Goal: Task Accomplishment & Management: Use online tool/utility

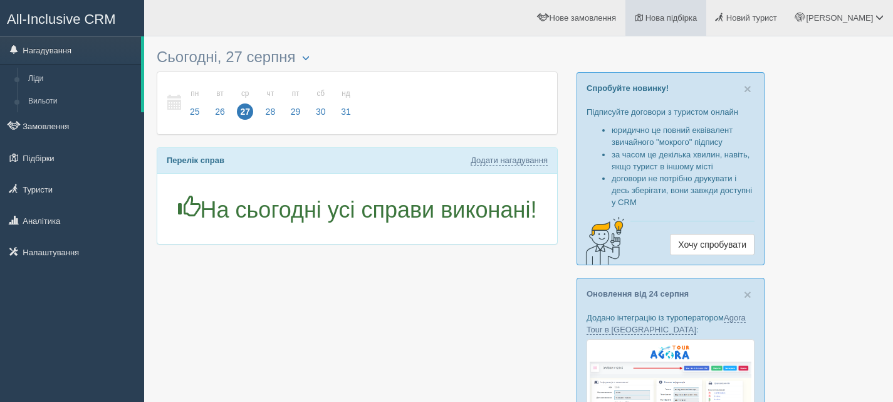
click at [697, 14] on span "Нова підбірка" at bounding box center [671, 17] width 52 height 9
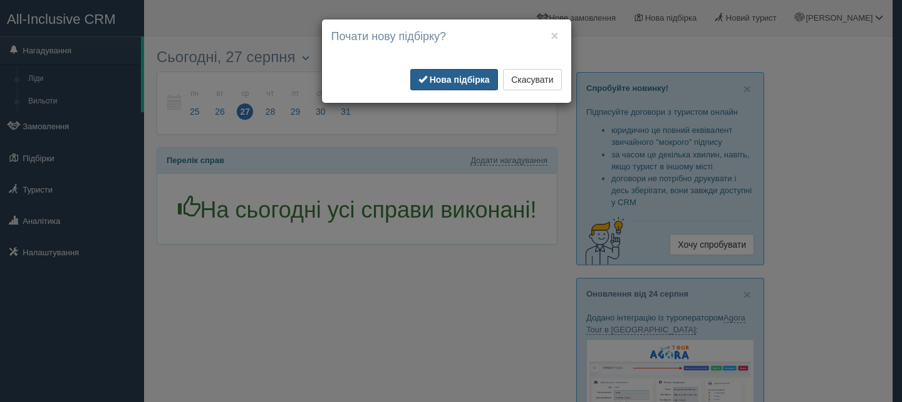
click at [438, 78] on b "Нова підбірка" at bounding box center [460, 80] width 60 height 10
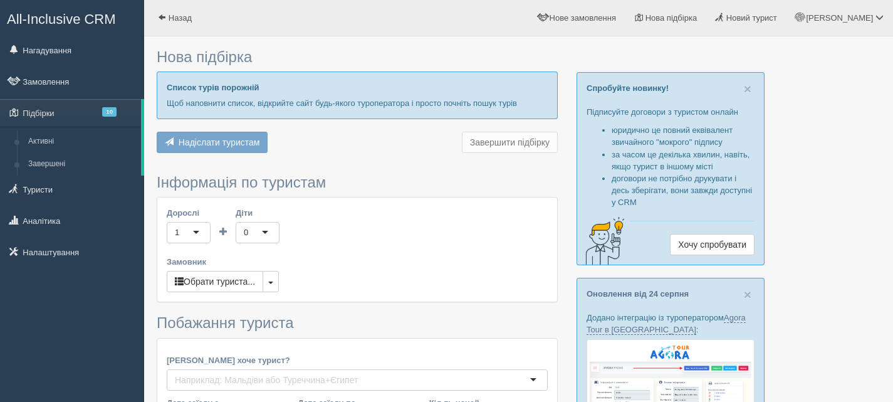
type input "6"
type input "59100"
type input "82800"
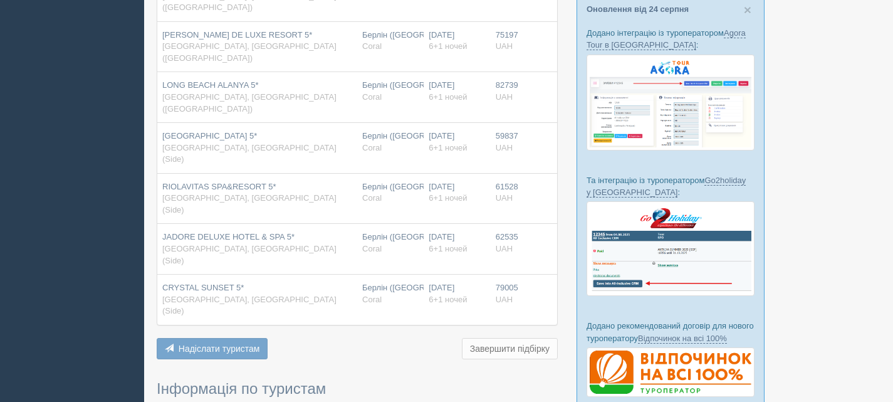
scroll to position [439, 0]
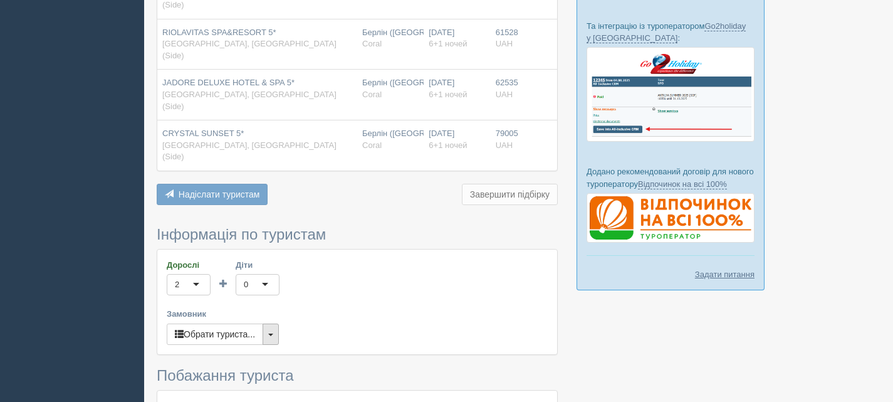
click at [270, 323] on button "button" at bounding box center [271, 333] width 16 height 21
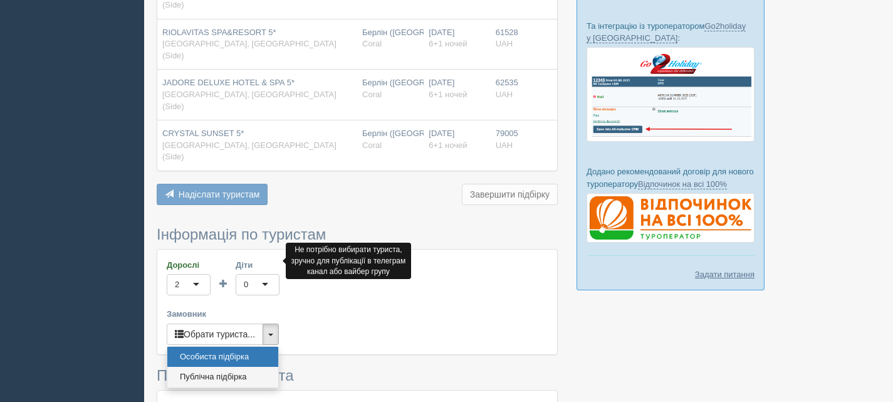
click at [242, 367] on link "Публічна підбірка" at bounding box center [222, 377] width 111 height 21
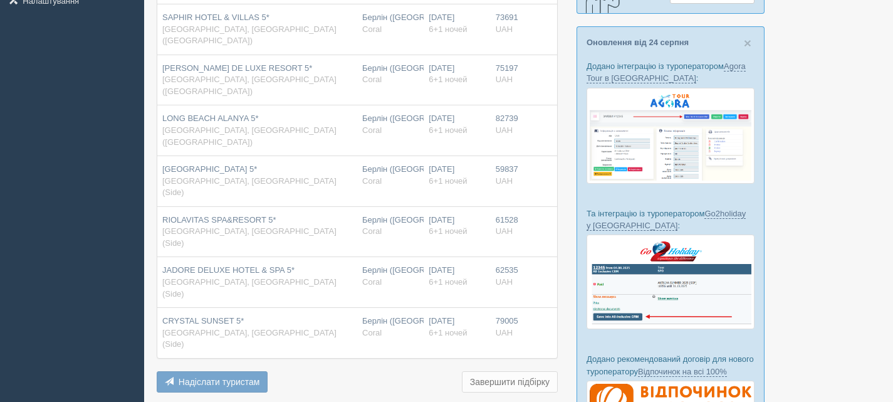
scroll to position [376, 0]
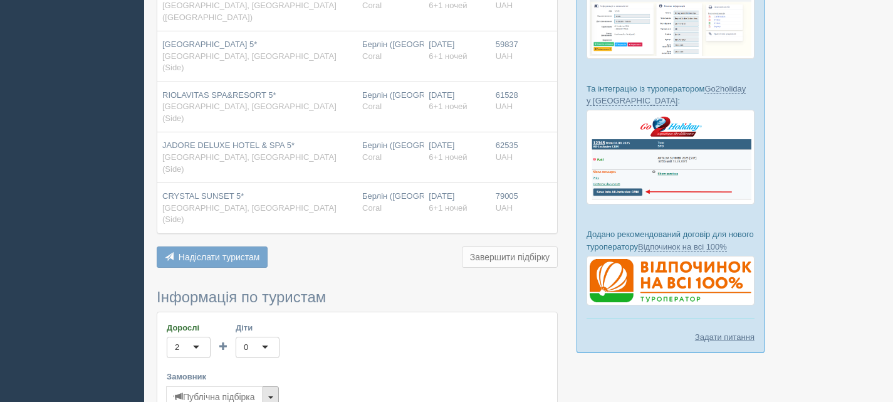
click at [266, 386] on button "button" at bounding box center [271, 396] width 16 height 21
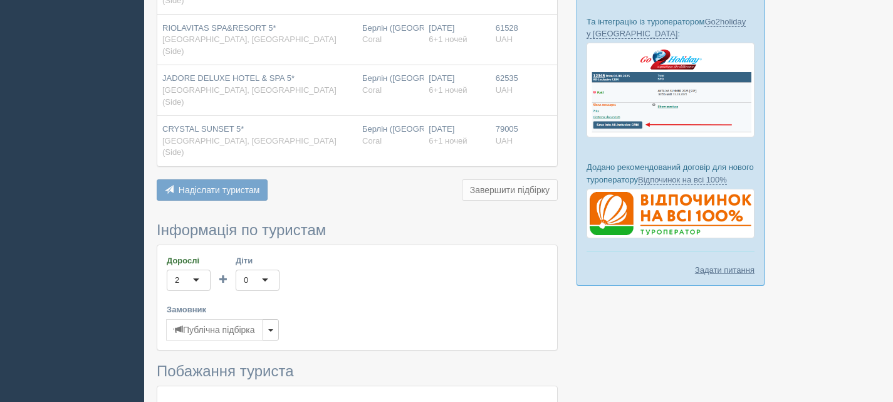
scroll to position [617, 0]
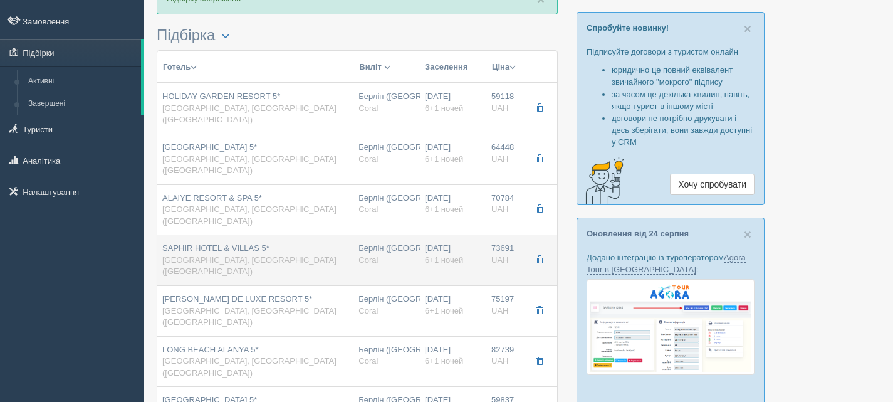
scroll to position [63, 0]
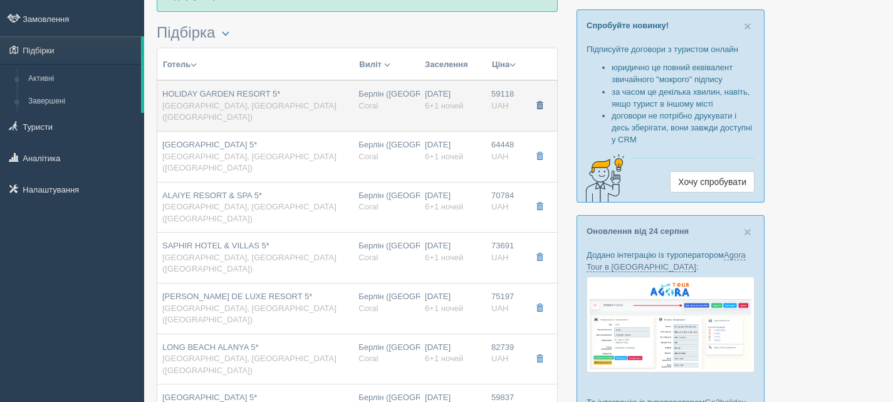
click at [542, 96] on button "button" at bounding box center [539, 105] width 21 height 19
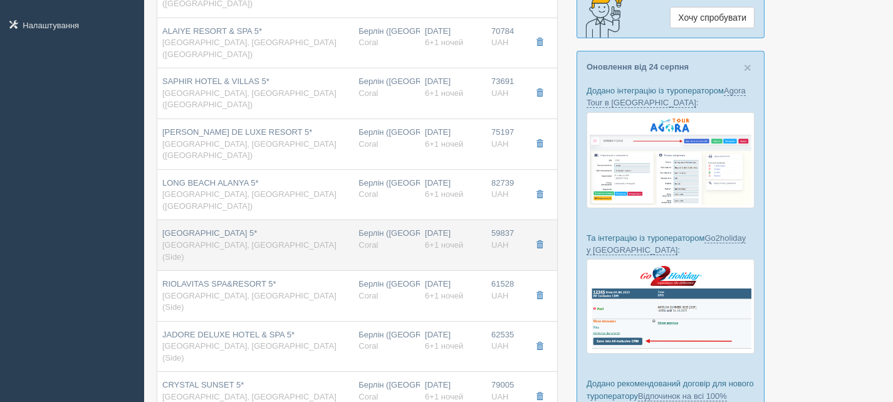
scroll to position [251, 0]
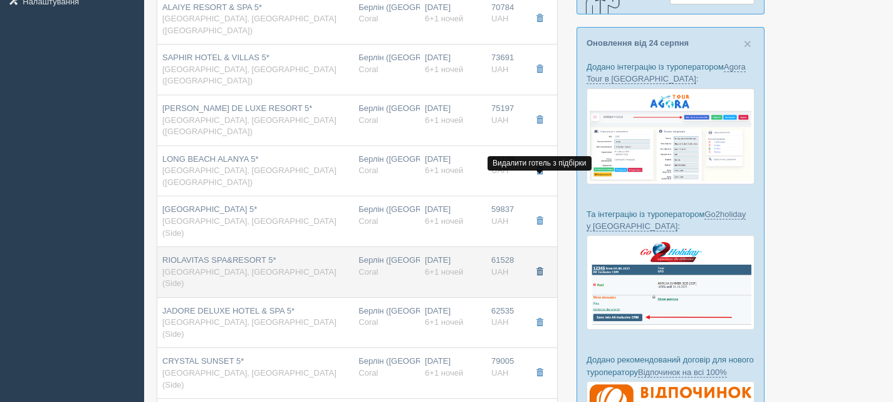
click at [538, 268] on span "button" at bounding box center [540, 272] width 8 height 8
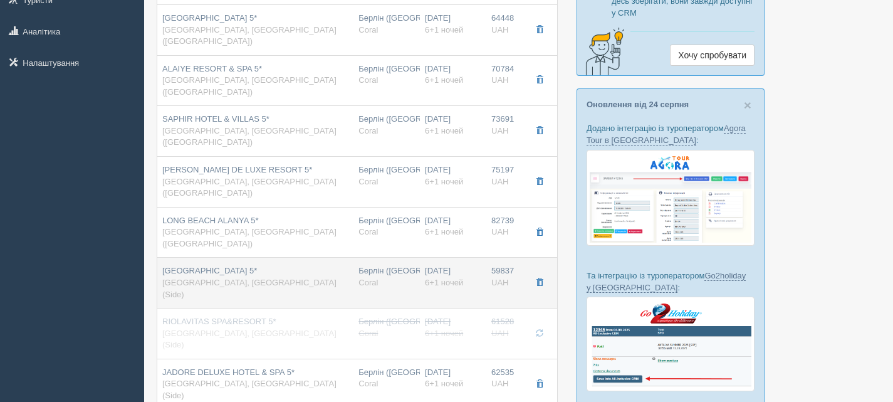
scroll to position [188, 0]
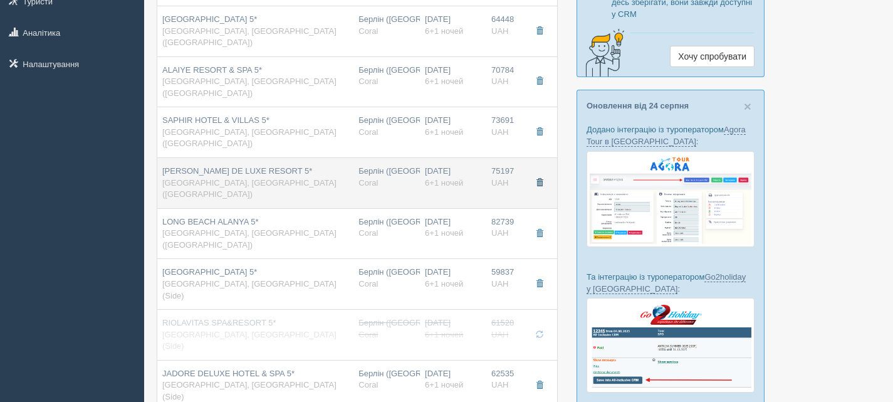
click at [536, 179] on span "button" at bounding box center [540, 183] width 8 height 8
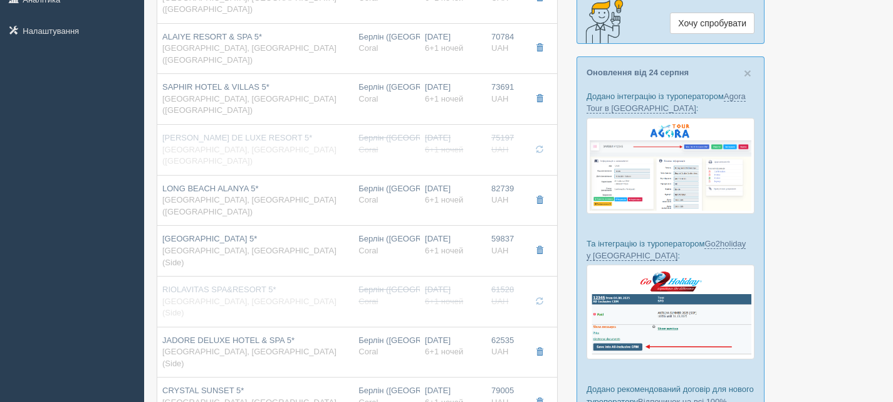
scroll to position [251, 0]
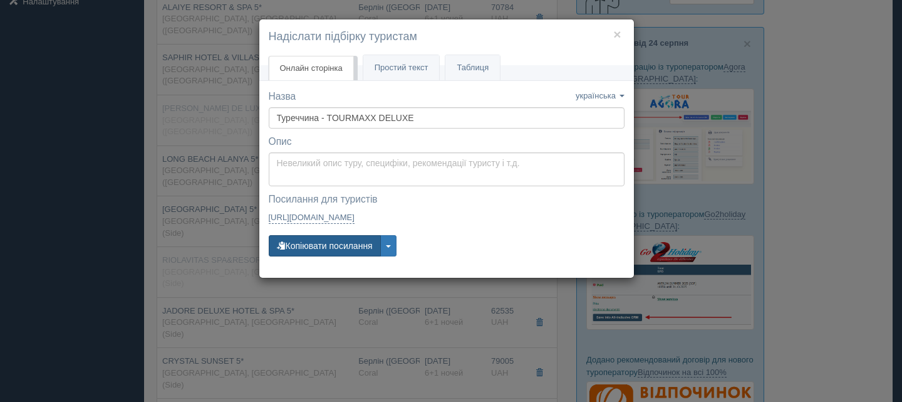
click at [330, 240] on button "Копіювати посилання" at bounding box center [325, 245] width 112 height 21
click at [620, 36] on button "×" at bounding box center [617, 34] width 8 height 13
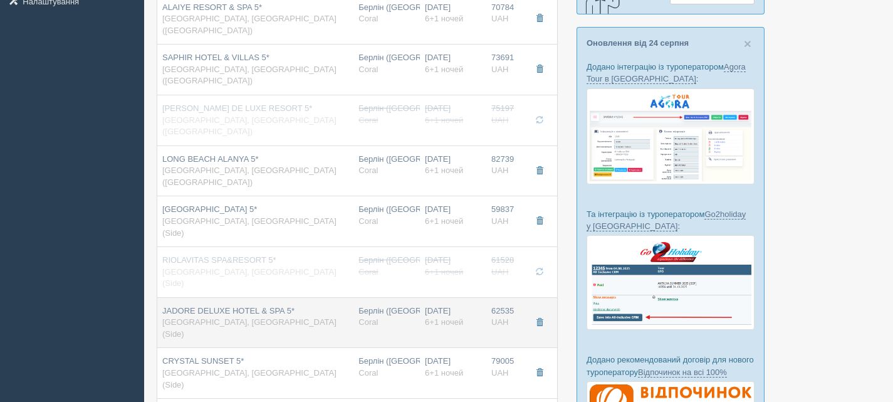
scroll to position [63, 0]
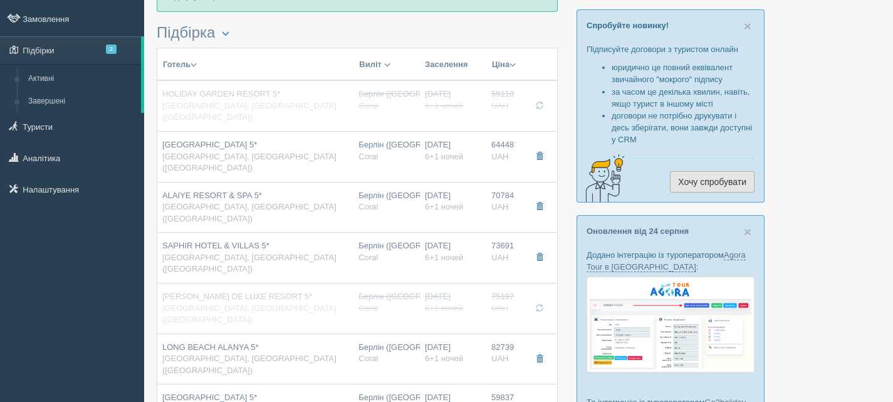
click at [735, 181] on link "Хочу спробувати" at bounding box center [712, 181] width 85 height 21
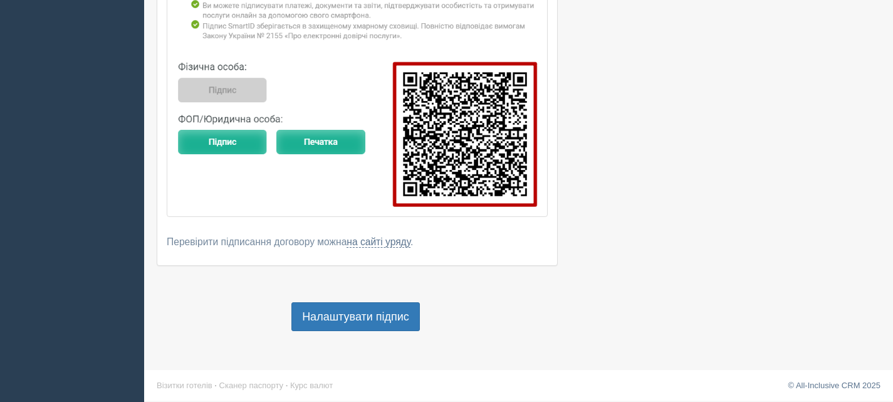
scroll to position [986, 0]
